Goal: Find specific page/section: Find specific page/section

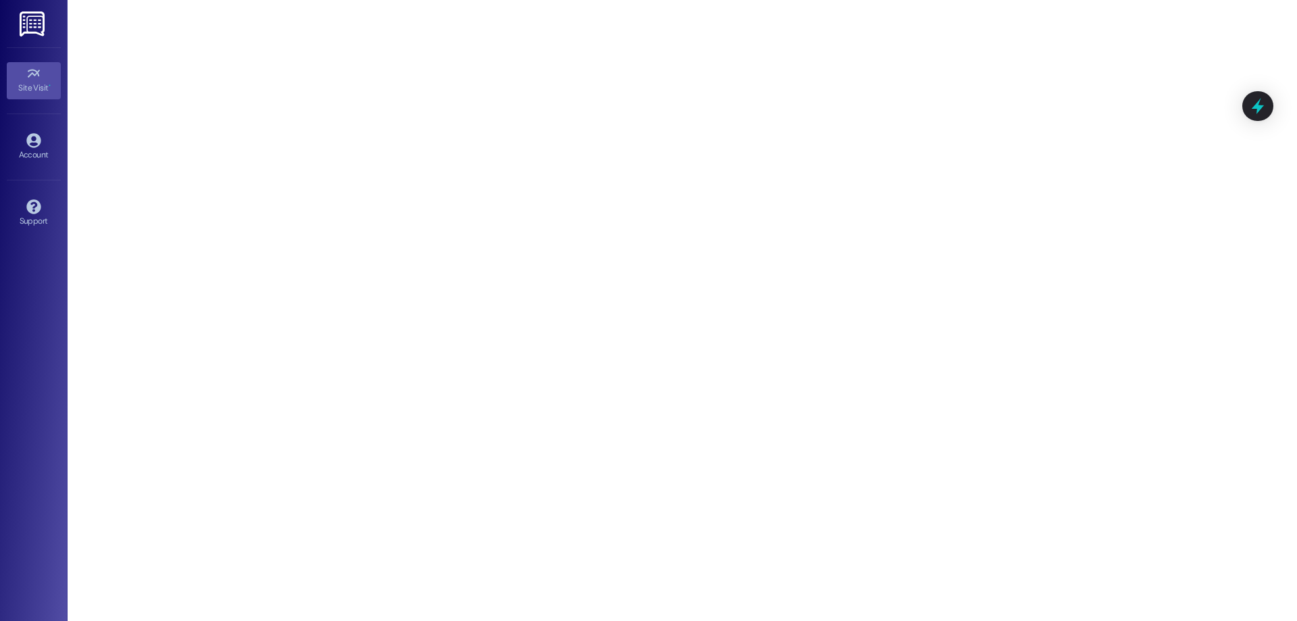
click at [26, 22] on img at bounding box center [34, 23] width 28 height 25
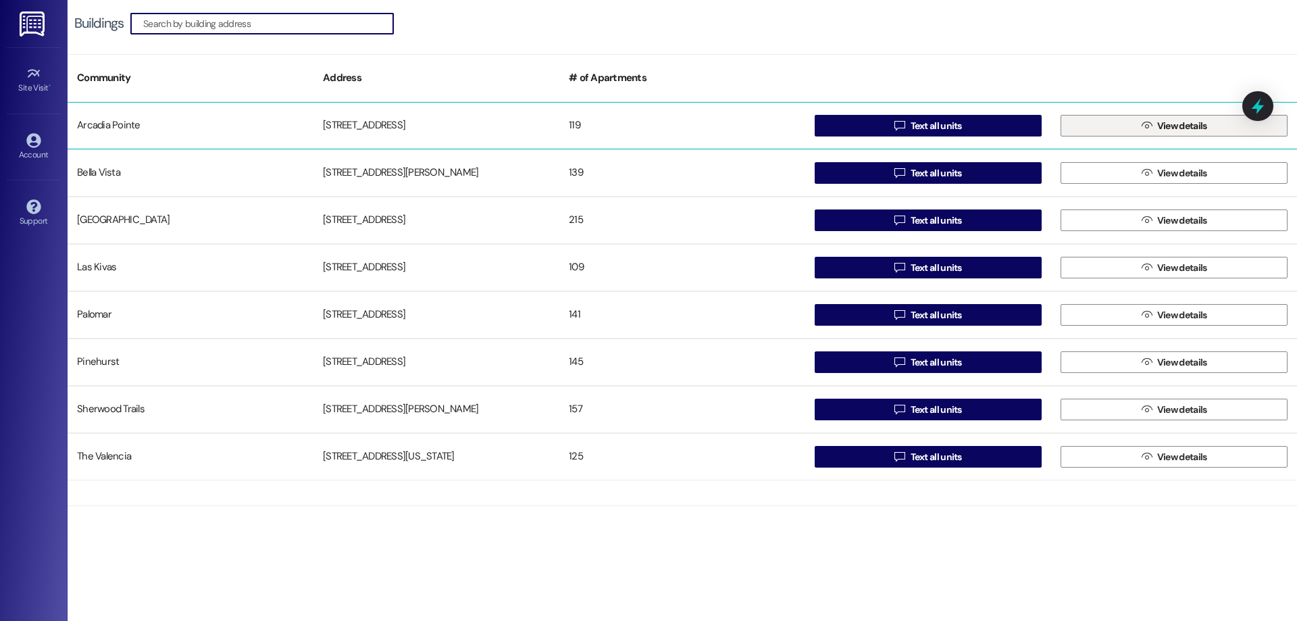
click at [1170, 128] on span "View details" at bounding box center [1182, 126] width 50 height 14
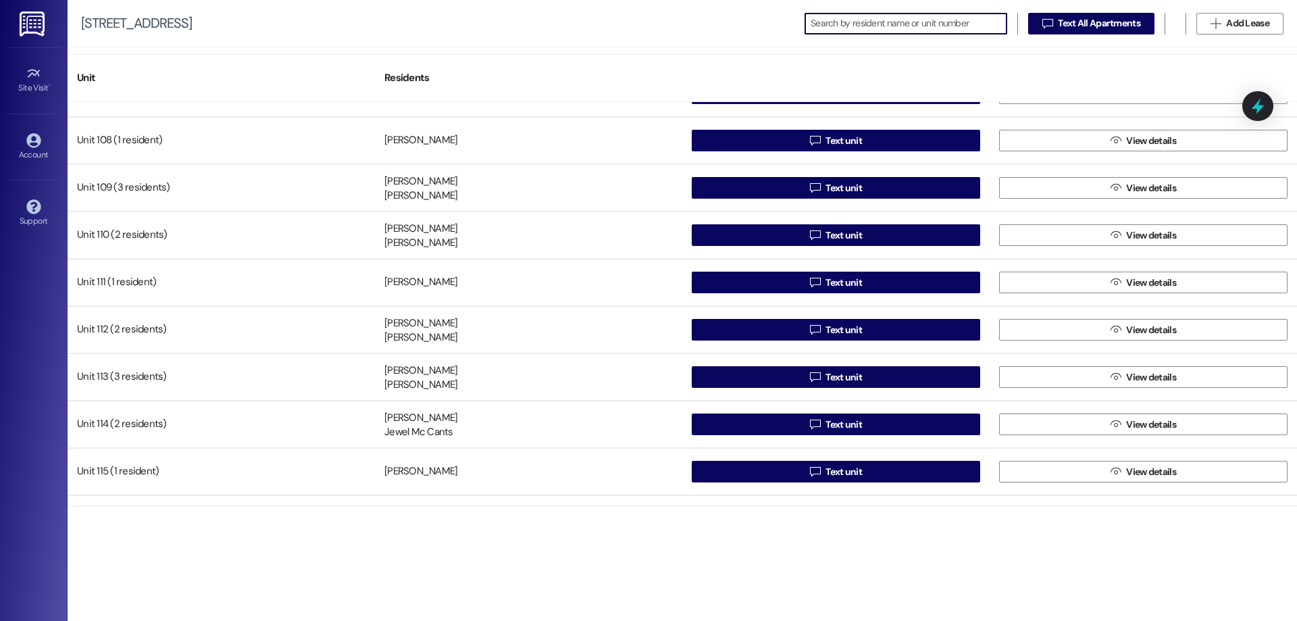
scroll to position [338, 0]
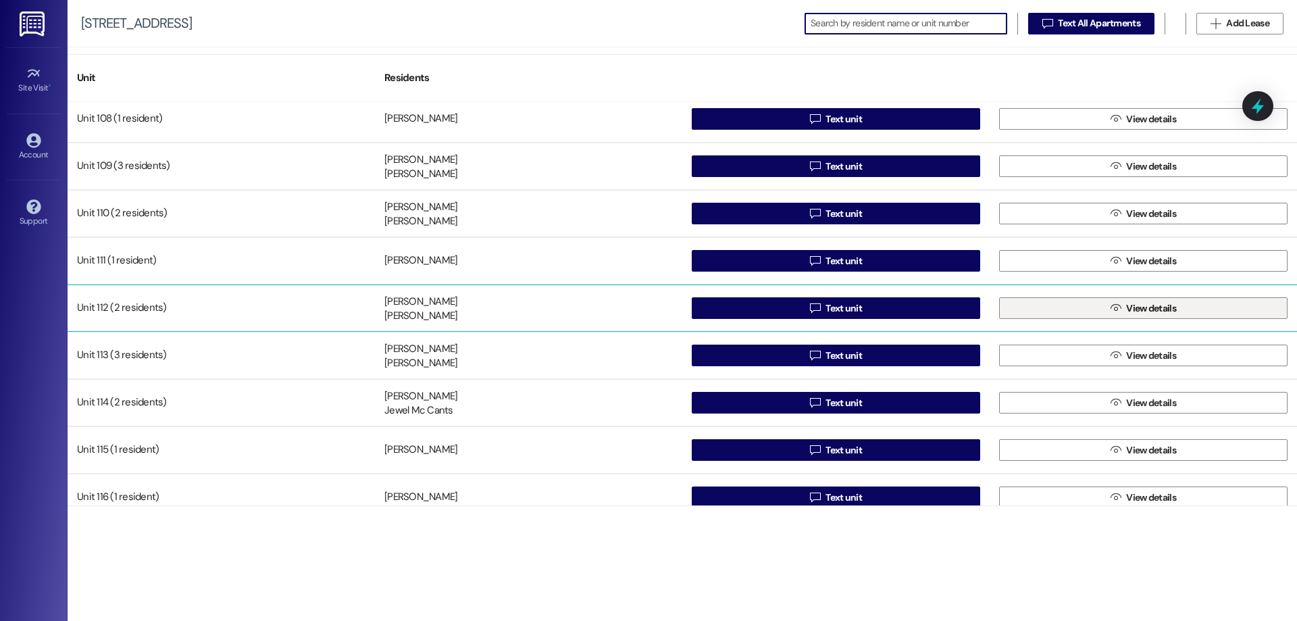
click at [1155, 306] on span "View details" at bounding box center [1151, 308] width 50 height 14
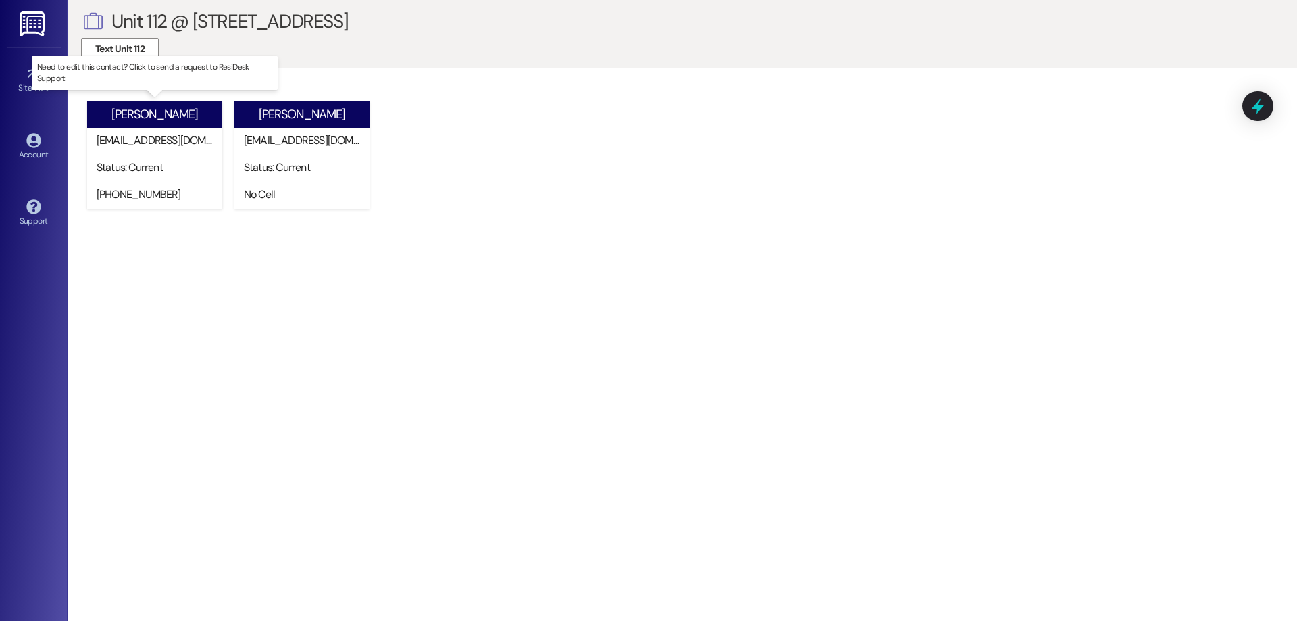
click at [163, 116] on div "[PERSON_NAME]" at bounding box center [154, 114] width 86 height 14
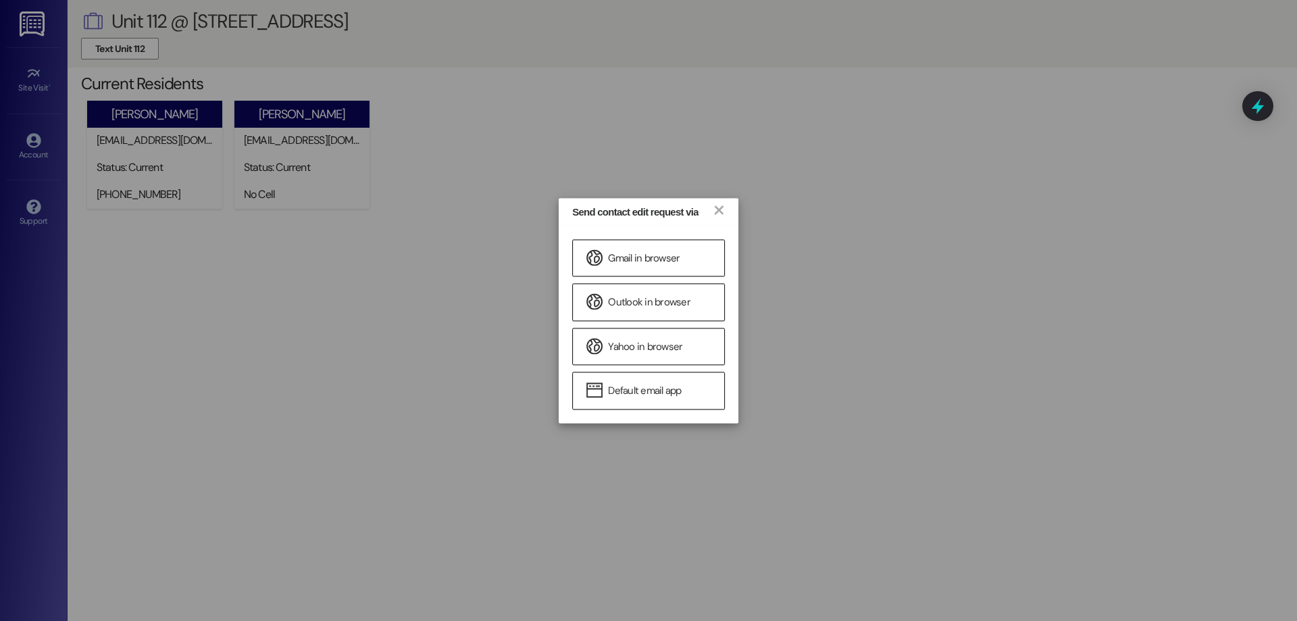
click at [278, 446] on div "Send contact edit request via × Gmail in browser Outlook in browser Yahoo in br…" at bounding box center [648, 310] width 1297 height 621
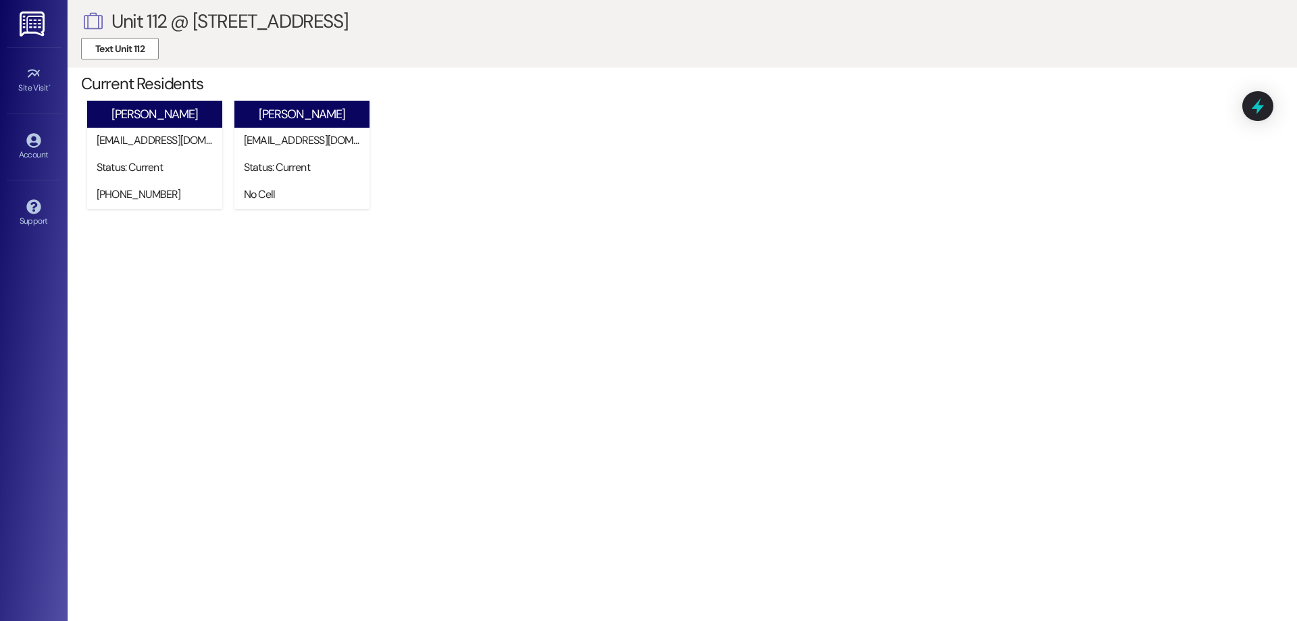
click at [278, 446] on div " Unit 112 @ [STREET_ADDRESS] Current Residents [PERSON_NAME] [EMAIL_ADDRESS][D…" at bounding box center [683, 310] width 1230 height 621
click at [26, 31] on img at bounding box center [34, 23] width 28 height 25
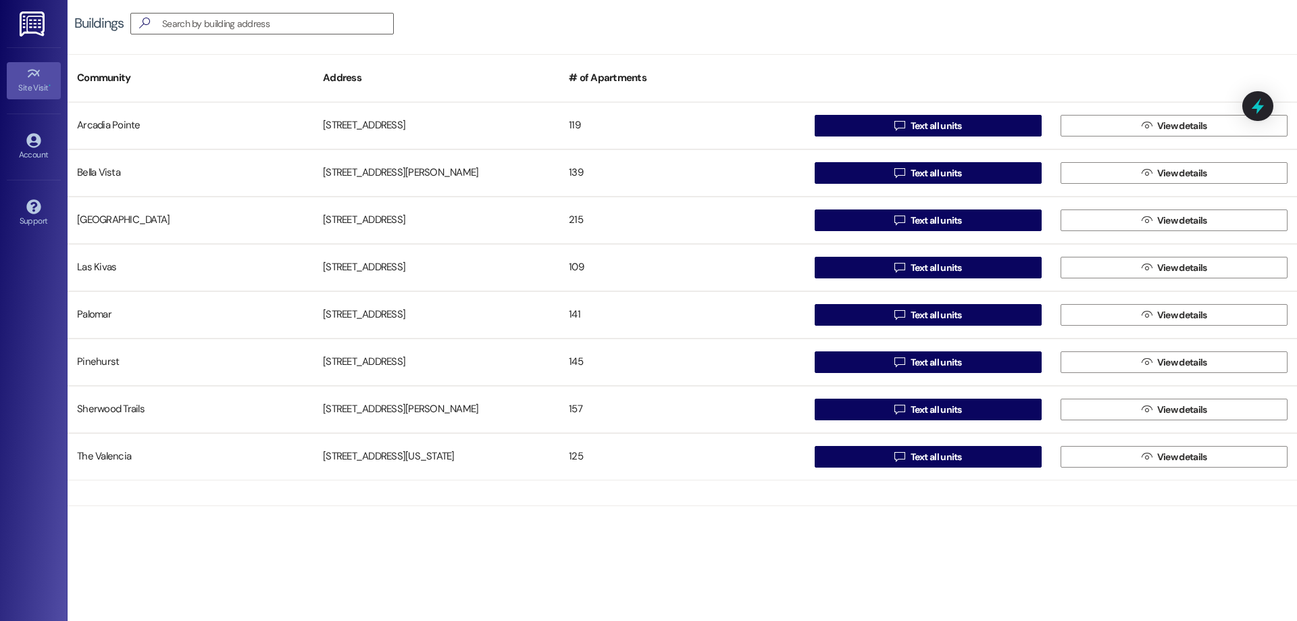
click at [34, 78] on icon at bounding box center [33, 73] width 15 height 15
